Goal: Task Accomplishment & Management: Use online tool/utility

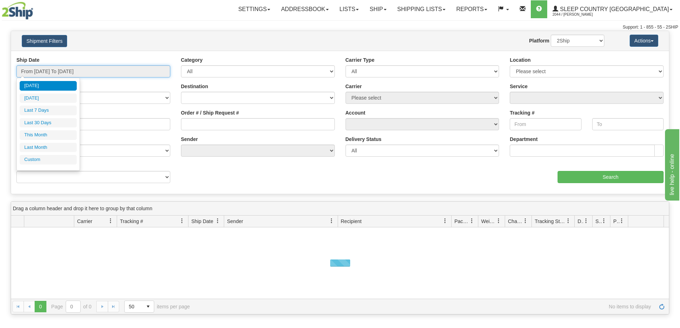
click at [80, 70] on input "From [DATE] To [DATE]" at bounding box center [93, 71] width 154 height 12
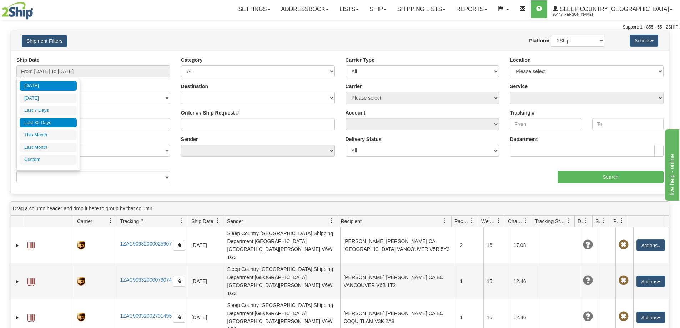
click at [49, 126] on li "Last 30 Days" at bounding box center [48, 123] width 57 height 10
type input "From [DATE] To [DATE]"
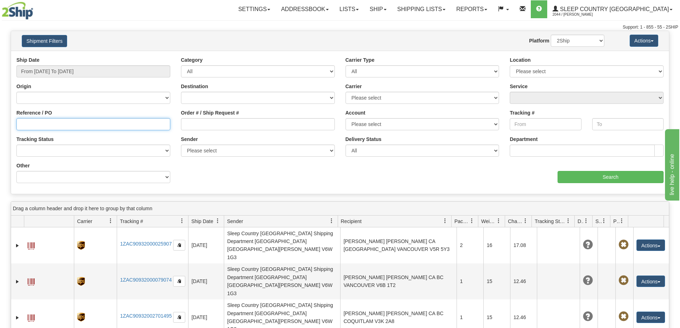
click at [24, 122] on input "Reference / PO" at bounding box center [93, 124] width 154 height 12
paste input "9002I158698"
type input "9002I158698"
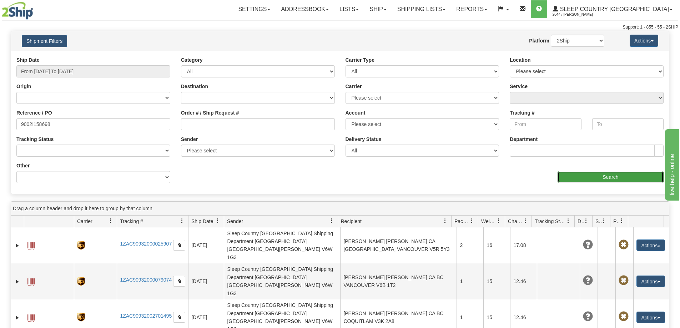
click at [602, 179] on input "Search" at bounding box center [610, 177] width 106 height 12
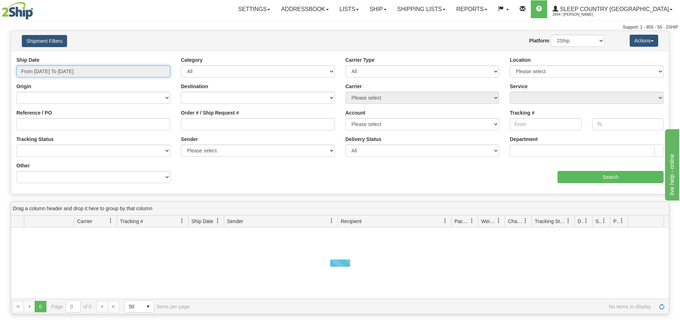
click at [70, 68] on input "From [DATE] To [DATE]" at bounding box center [93, 71] width 154 height 12
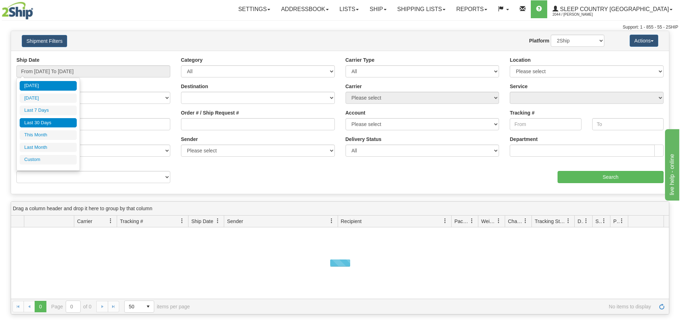
click at [42, 124] on li "Last 30 Days" at bounding box center [48, 123] width 57 height 10
type input "From [DATE] To [DATE]"
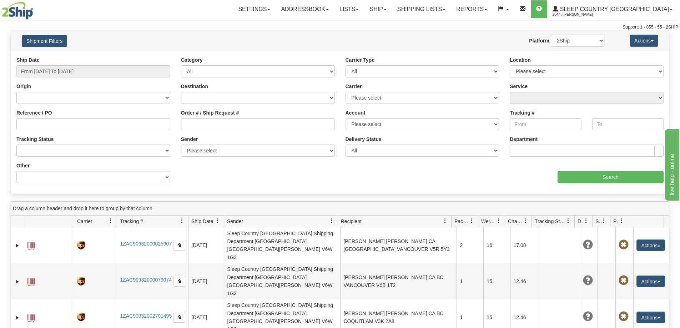
drag, startPoint x: 495, startPoint y: 25, endPoint x: 490, endPoint y: 25, distance: 4.7
click at [495, 25] on div "Support: 1 - 855 - 55 - 2SHIP" at bounding box center [340, 27] width 676 height 6
click at [46, 123] on input "Reference / PO" at bounding box center [93, 124] width 154 height 12
paste input "9002I173625"
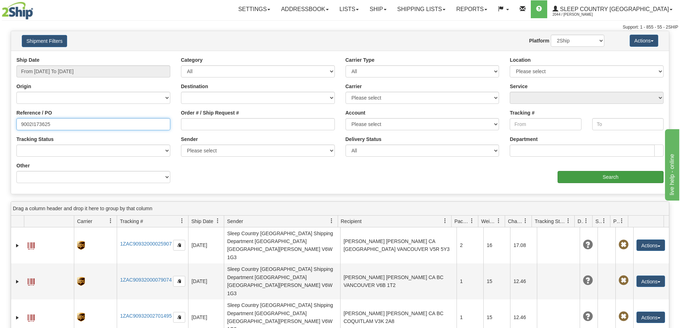
type input "9002I173625"
click at [604, 176] on input "Search" at bounding box center [610, 177] width 106 height 12
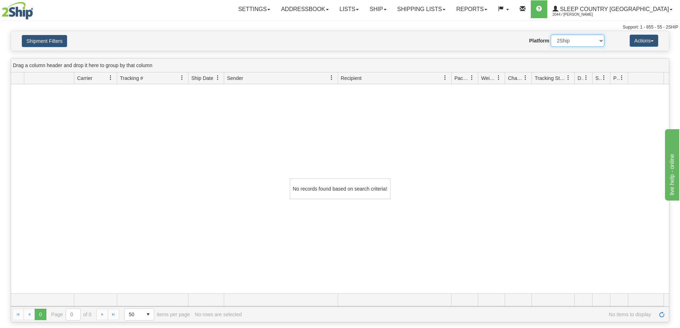
click at [576, 40] on select "2Ship Imported" at bounding box center [577, 41] width 54 height 12
select select "1"
click at [550, 35] on select "2Ship Imported" at bounding box center [577, 41] width 54 height 12
click at [553, 80] on span "Tracking Status" at bounding box center [549, 78] width 31 height 7
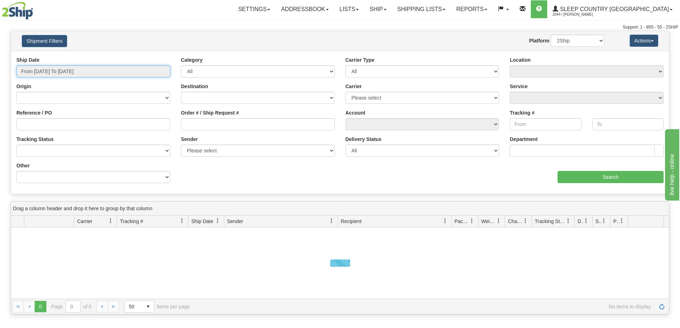
click at [57, 71] on input "From [DATE] To [DATE]" at bounding box center [93, 71] width 154 height 12
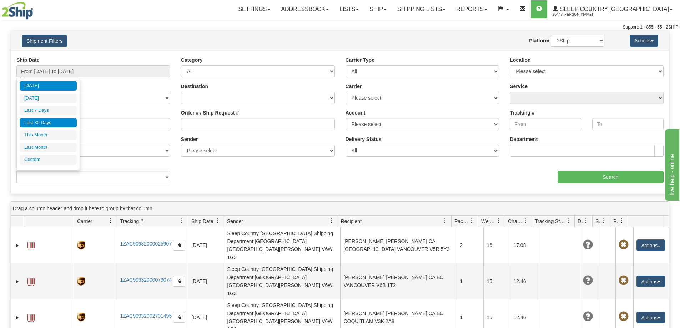
click at [44, 119] on li "Last 30 Days" at bounding box center [48, 123] width 57 height 10
type input "From [DATE] To [DATE]"
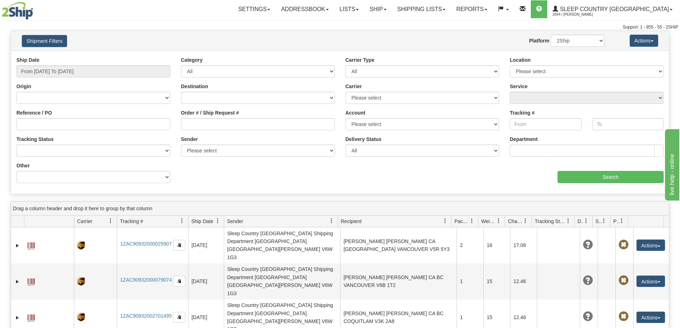
click at [490, 25] on div "Support: 1 - 855 - 55 - 2SHIP" at bounding box center [340, 27] width 676 height 6
click at [22, 125] on input "Reference / PO" at bounding box center [93, 124] width 154 height 12
paste input "9002I158698"
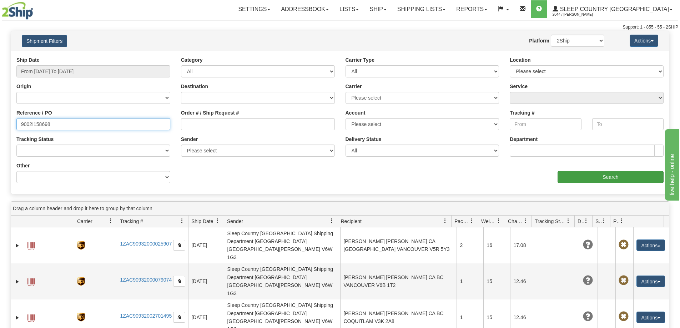
type input "9002I158698"
click at [612, 177] on input "Search" at bounding box center [610, 177] width 106 height 12
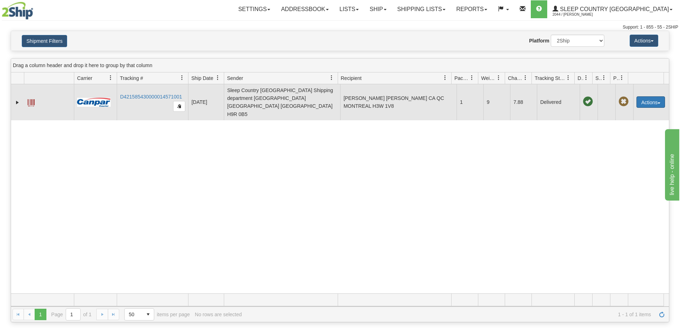
click at [654, 96] on button "Actions" at bounding box center [650, 101] width 29 height 11
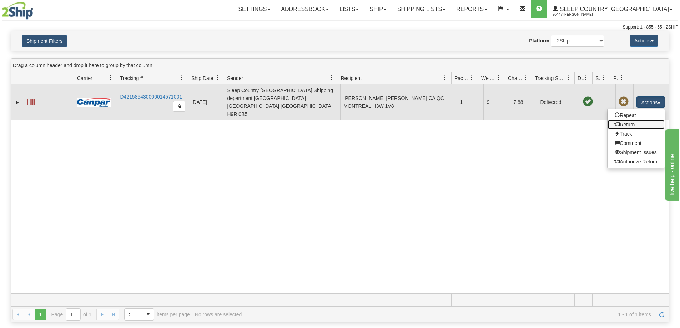
click at [627, 120] on link "Return" at bounding box center [635, 124] width 57 height 9
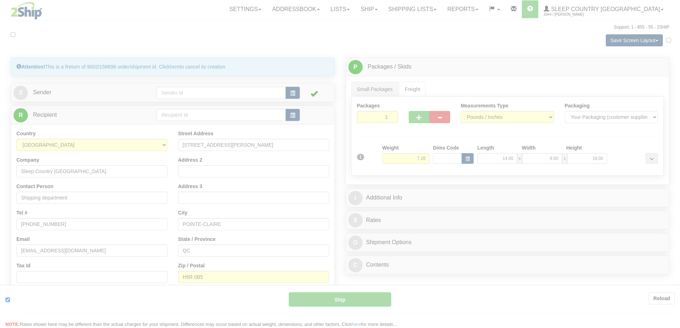
type input "1"
type input "07:36"
type input "16:00"
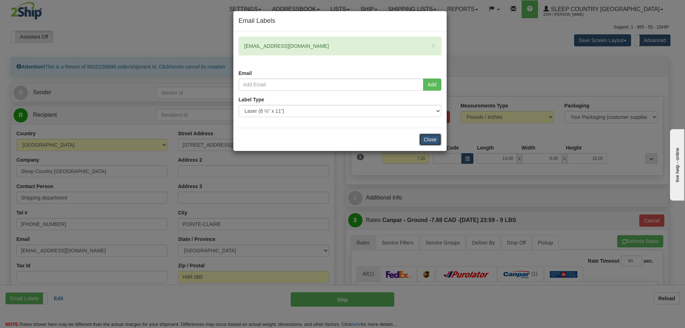
click at [433, 139] on button "Close" at bounding box center [430, 139] width 22 height 12
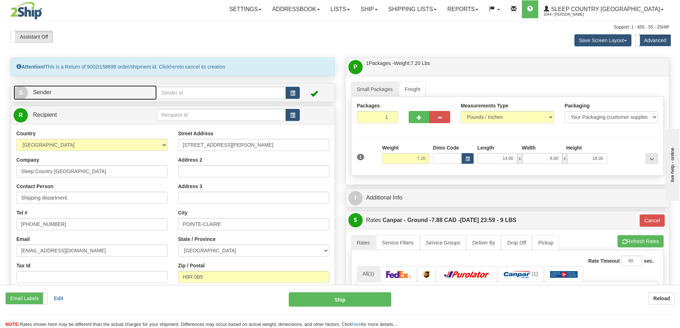
click at [41, 89] on span "Sender" at bounding box center [42, 92] width 19 height 6
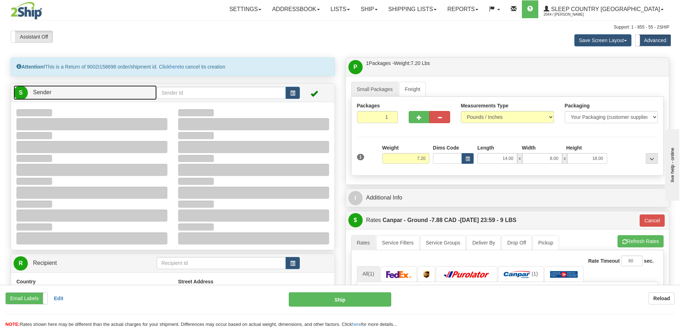
type input "16:15"
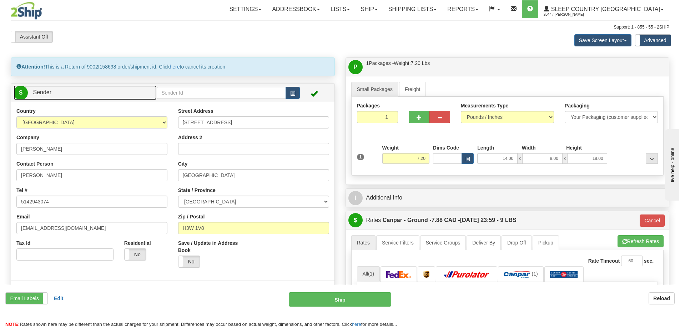
click at [41, 90] on span "Sender" at bounding box center [42, 92] width 19 height 6
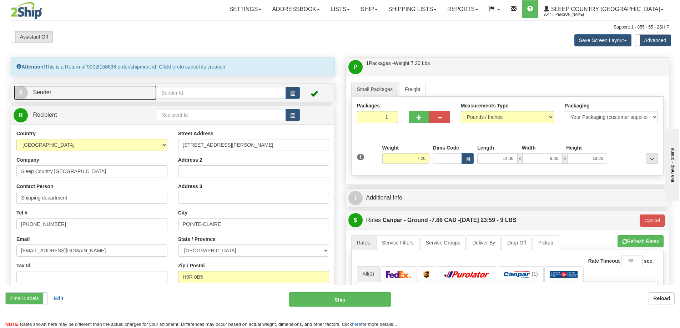
click at [77, 95] on link "S Sender" at bounding box center [85, 92] width 143 height 15
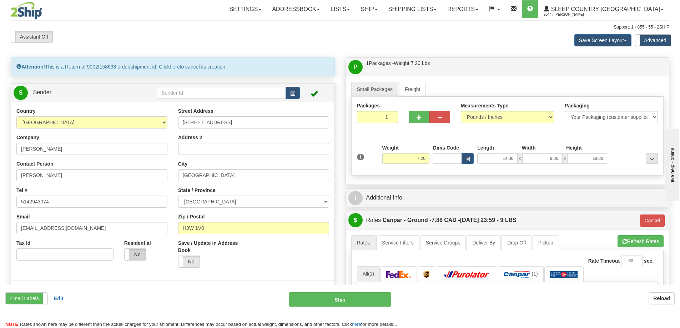
click at [136, 252] on label "No" at bounding box center [135, 254] width 21 height 11
type input "1"
click at [525, 31] on div "Save Screen Layout Save Layout Reset to Default Standard Advanced" at bounding box center [535, 40] width 279 height 19
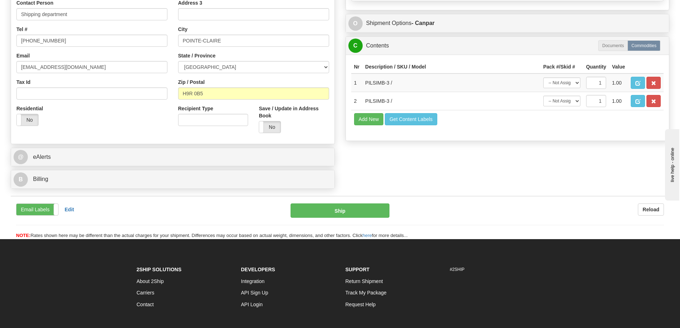
scroll to position [392, 0]
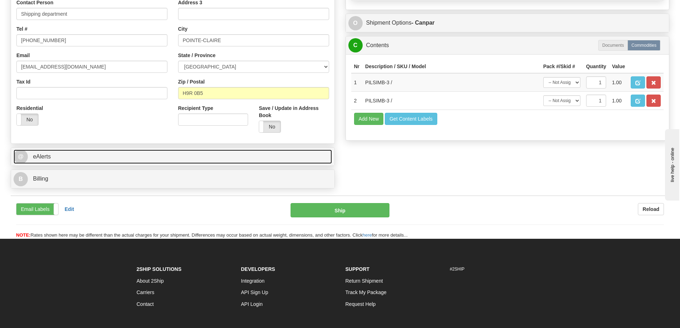
click at [21, 157] on span "@" at bounding box center [21, 156] width 14 height 14
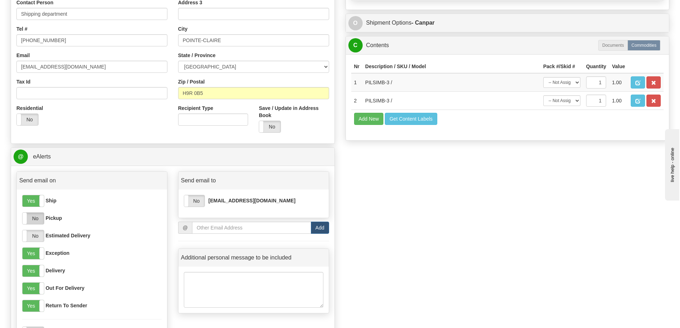
click at [41, 220] on label "No" at bounding box center [32, 218] width 21 height 11
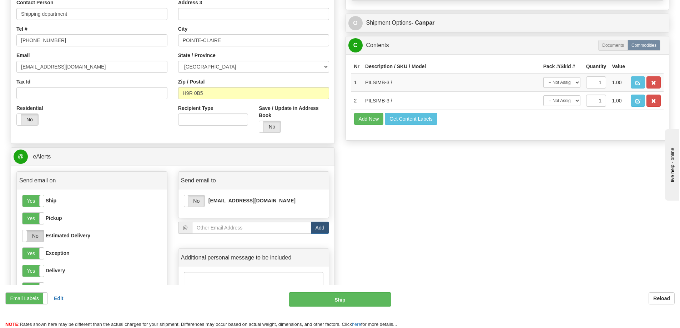
click at [34, 235] on label "No" at bounding box center [32, 235] width 21 height 11
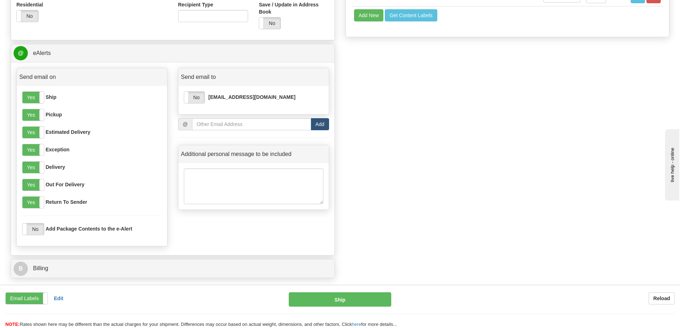
scroll to position [499, 0]
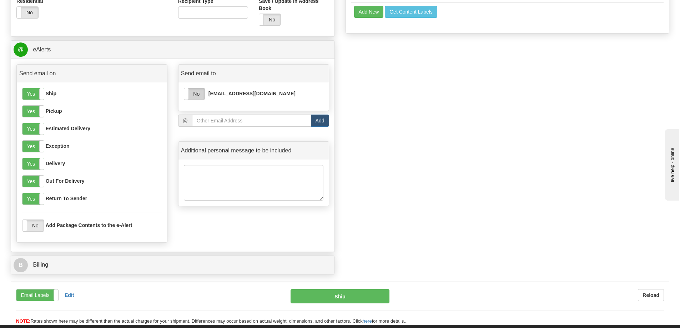
click at [195, 97] on label "No" at bounding box center [194, 93] width 20 height 11
click at [34, 227] on label "No" at bounding box center [32, 225] width 21 height 11
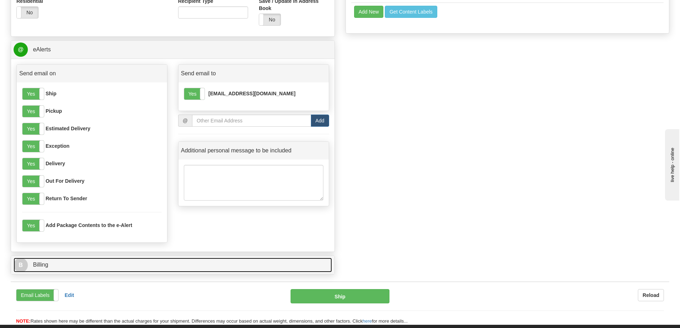
click at [26, 263] on span "B" at bounding box center [21, 265] width 14 height 14
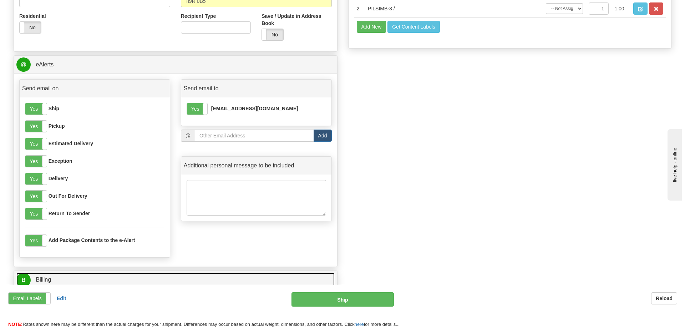
scroll to position [464, 0]
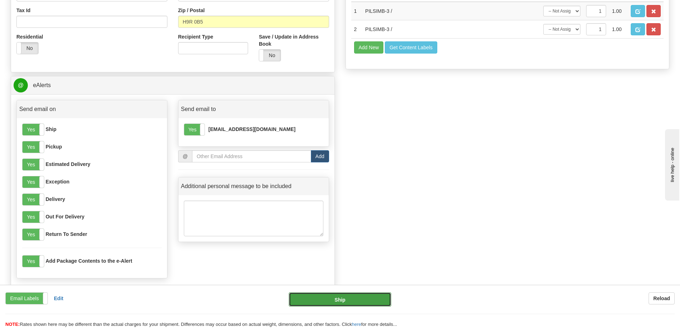
click at [337, 300] on button "Ship" at bounding box center [340, 299] width 102 height 14
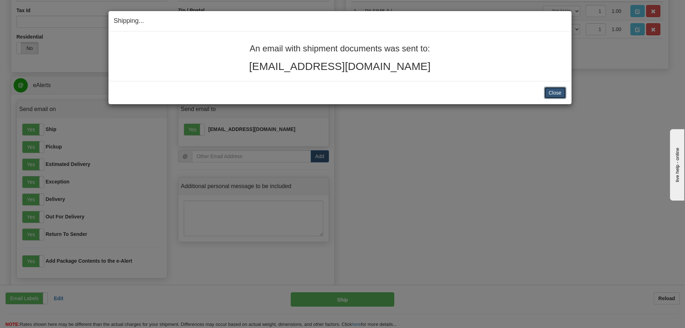
click at [560, 91] on button "Close" at bounding box center [555, 93] width 22 height 12
